Goal: Task Accomplishment & Management: Complete application form

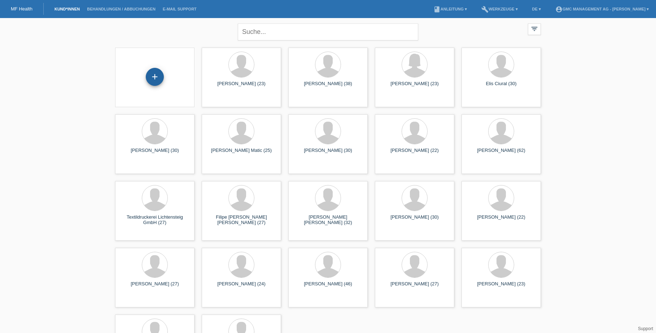
click at [159, 75] on div "+" at bounding box center [155, 77] width 18 height 18
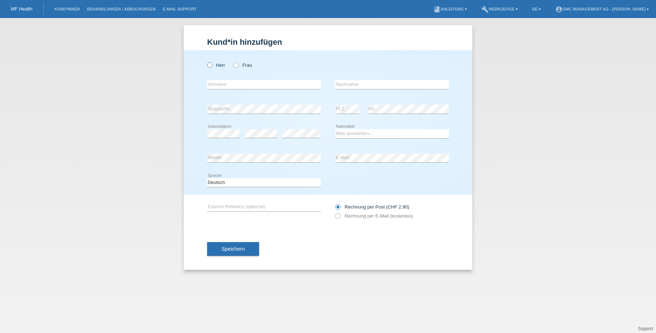
click at [213, 66] on label "Herr" at bounding box center [216, 64] width 18 height 5
click at [212, 66] on input "Herr" at bounding box center [209, 64] width 5 height 5
radio input "true"
paste input "Cabdullahi"
type input "Cabdullahi"
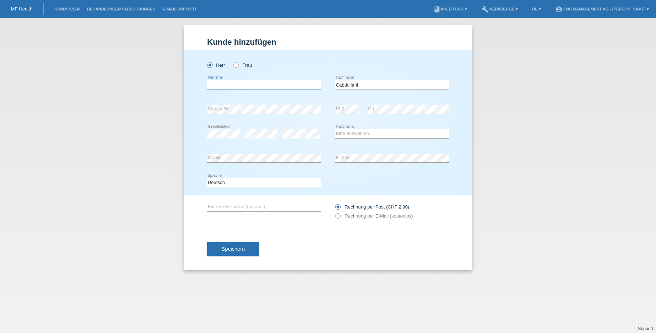
paste input "Faysal"
type input "Faysal"
click at [512, 112] on div "Kund*in hinzufügen Kunde hinzufügen Kundin hinzufügen Herr Frau Faysal error Vo…" at bounding box center [328, 175] width 656 height 315
click at [382, 136] on select "Bitte auswählen... Schweiz Deutschland Liechtenstein Österreich ------------ Af…" at bounding box center [392, 133] width 114 height 9
select select "SO"
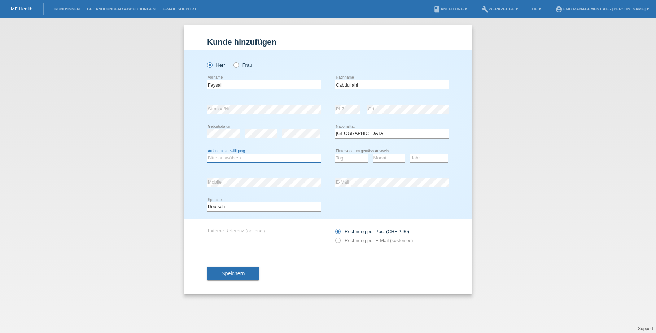
click at [226, 159] on select "Bitte auswählen... C B B - Flüchtlingsstatus Andere" at bounding box center [264, 158] width 114 height 9
select select "C"
click at [348, 159] on select "Tag 01 02 03 04 05 06 07 08 09 10 11" at bounding box center [351, 158] width 32 height 9
select select "28"
click at [385, 159] on select "Monat 01 02 03 04 05 06 07 08 09 10 11" at bounding box center [389, 158] width 32 height 9
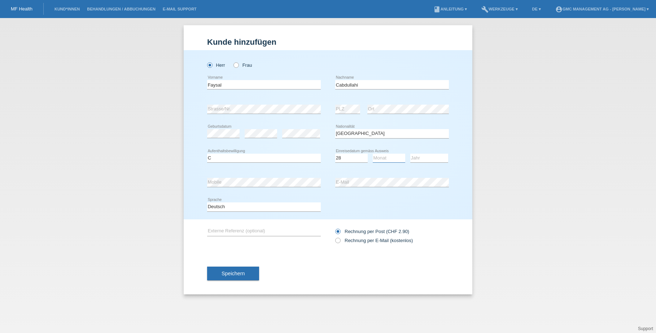
select select "03"
click at [419, 160] on select "Jahr 2025 2024 2023 2022 2021 2020 2019 2018 2017 2016 2015 2014 2013 2012 2011…" at bounding box center [430, 158] width 38 height 9
select select "2012"
click at [334, 237] on icon at bounding box center [334, 237] width 0 height 0
click at [340, 240] on input "Rechnung per E-Mail (kostenlos)" at bounding box center [337, 242] width 5 height 9
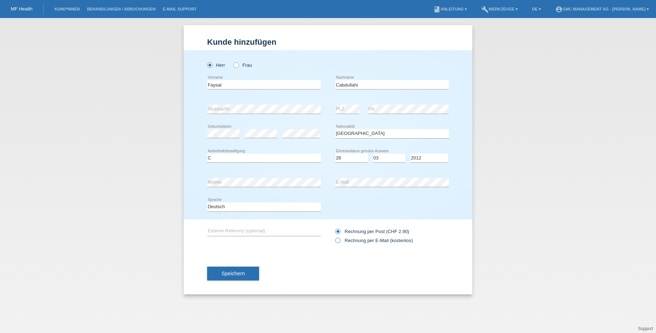
radio input "true"
click at [241, 272] on span "Speichern" at bounding box center [233, 274] width 23 height 6
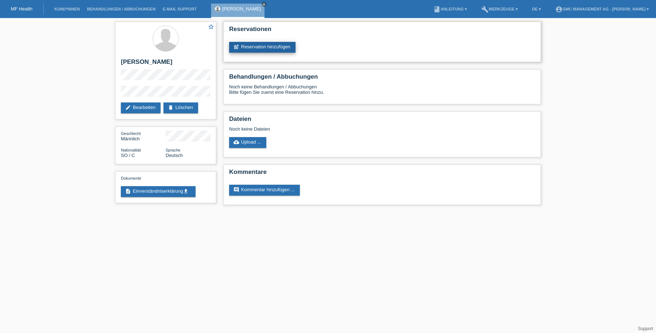
click at [262, 44] on link "post_add Reservation hinzufügen" at bounding box center [262, 47] width 66 height 11
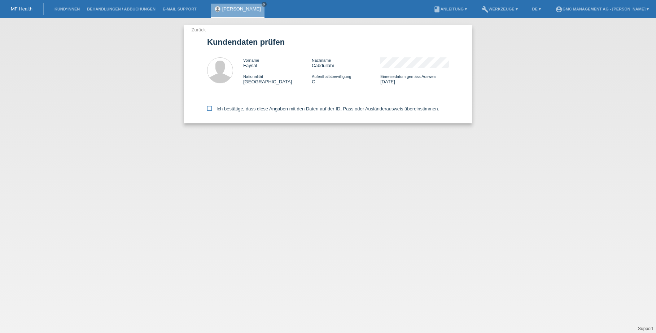
click at [209, 109] on icon at bounding box center [209, 108] width 5 height 5
click at [209, 109] on input "Ich bestätige, dass diese Angaben mit den Daten auf der ID, Pass oder Ausländer…" at bounding box center [209, 108] width 5 height 5
checkbox input "true"
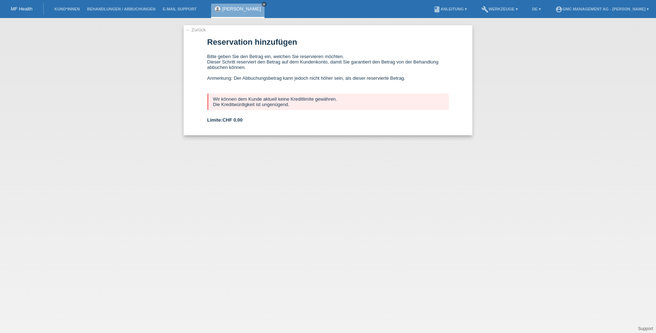
click at [264, 4] on icon "close" at bounding box center [264, 5] width 4 height 4
click at [196, 30] on link "← Zurück" at bounding box center [196, 29] width 20 height 5
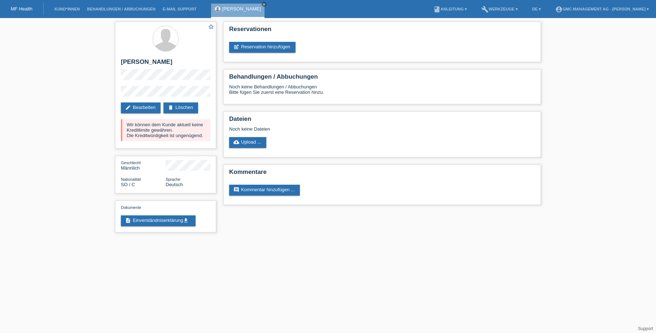
click at [264, 4] on icon "close" at bounding box center [264, 5] width 4 height 4
click at [83, 60] on div "star_border [PERSON_NAME] edit Bearbeiten delete Löschen Wir können dem Kunde a…" at bounding box center [328, 129] width 656 height 222
